Goal: Transaction & Acquisition: Book appointment/travel/reservation

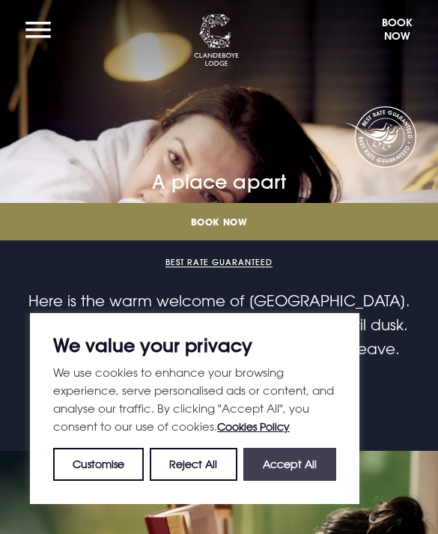
click at [299, 472] on button "Accept All" at bounding box center [290, 464] width 93 height 33
checkbox input "true"
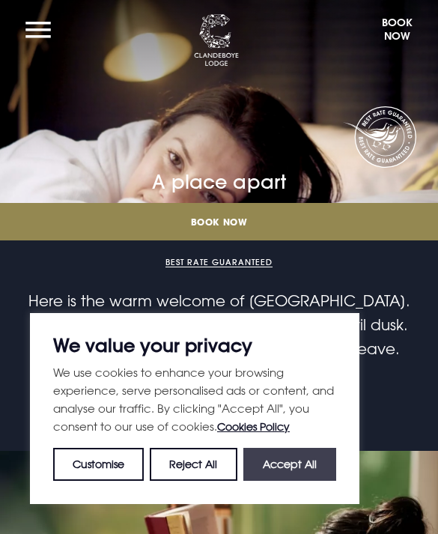
checkbox input "true"
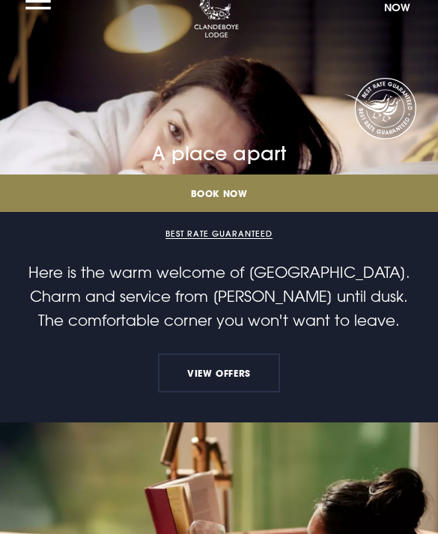
scroll to position [14, 0]
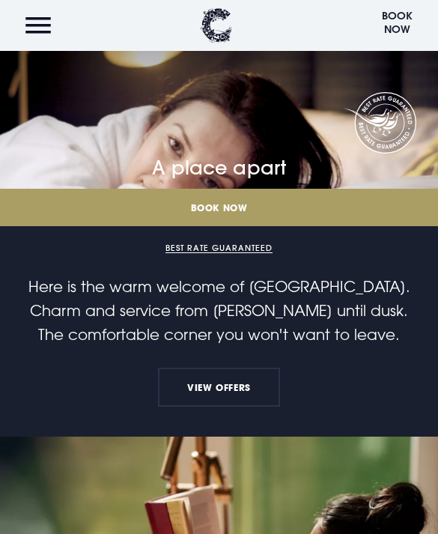
click at [258, 211] on link "Book Now" at bounding box center [219, 207] width 438 height 37
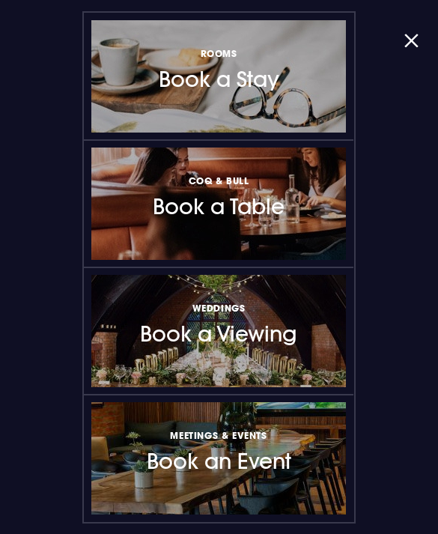
scroll to position [4, 0]
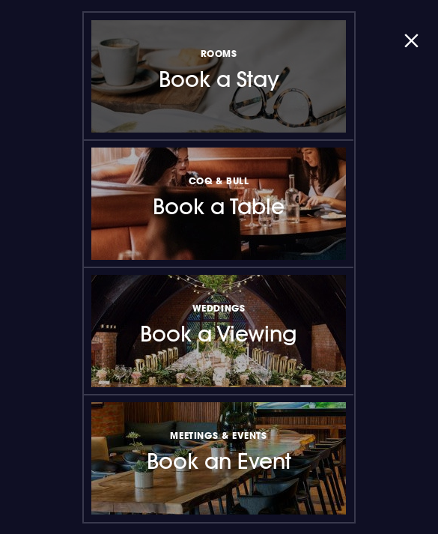
click at [305, 109] on div at bounding box center [218, 76] width 255 height 112
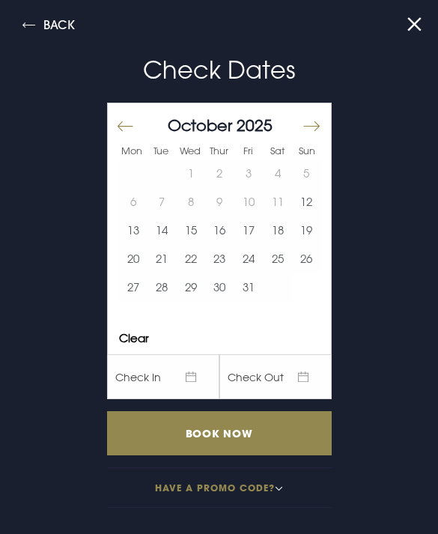
scroll to position [0, 0]
click at [313, 209] on button "12" at bounding box center [306, 202] width 29 height 28
